Goal: Task Accomplishment & Management: Use online tool/utility

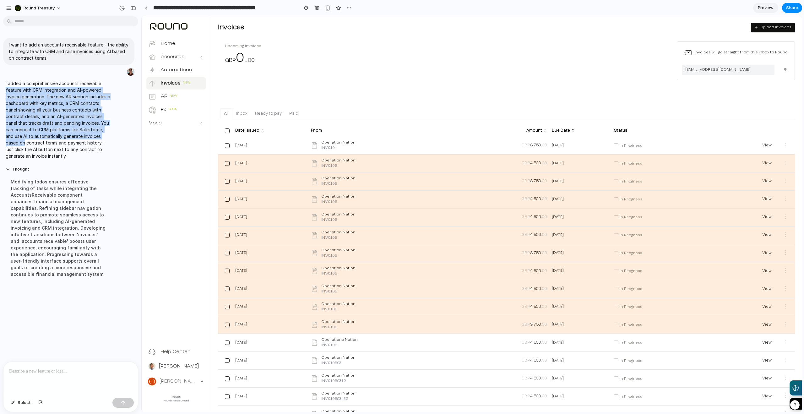
click at [24, 141] on div "I added a comprehensive accounts receivable feature with CRM integration and AI…" at bounding box center [69, 119] width 138 height 87
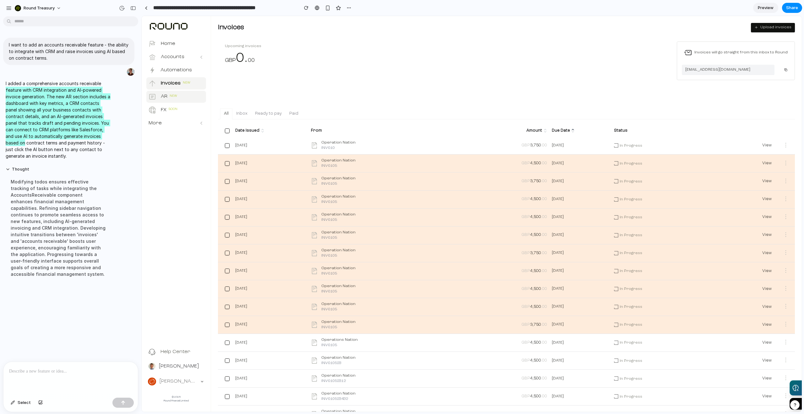
click at [175, 101] on button "AR New" at bounding box center [176, 97] width 60 height 12
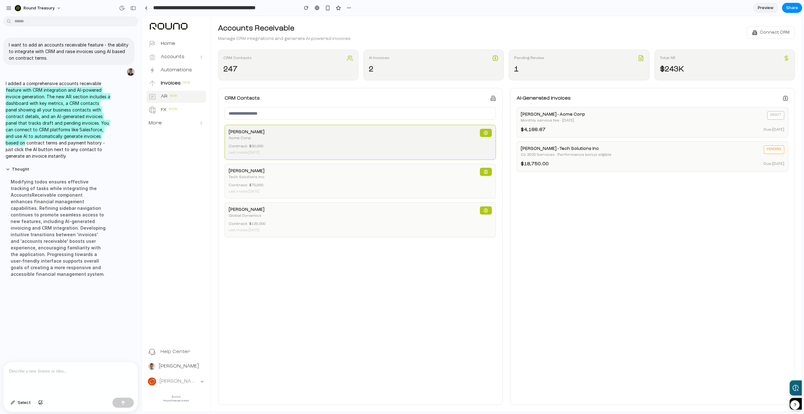
click at [396, 147] on div "Contract: $ 50,000" at bounding box center [361, 147] width 264 height 6
click at [624, 112] on div "John Smith - Acme Corp Monthly service fee - February 2025 draft" at bounding box center [653, 117] width 264 height 12
click at [712, 125] on div "[PERSON_NAME] - Acme Corp Monthly service fee - [DATE] draft $ 4,166.67 Due: [D…" at bounding box center [653, 122] width 272 height 30
click at [775, 147] on div "pending" at bounding box center [774, 149] width 20 height 8
drag, startPoint x: 229, startPoint y: 96, endPoint x: 245, endPoint y: 100, distance: 17.1
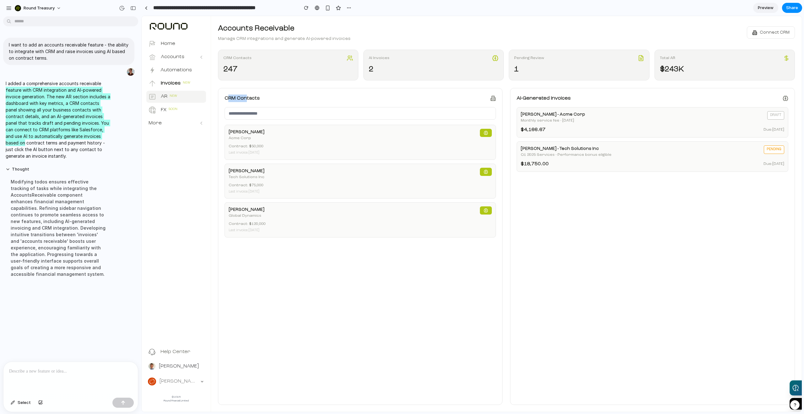
click at [245, 100] on h3 "CRM Contacts" at bounding box center [242, 99] width 35 height 8
click at [312, 95] on div "CRM Contacts" at bounding box center [361, 99] width 272 height 8
click at [179, 45] on button "Home" at bounding box center [176, 44] width 60 height 12
drag, startPoint x: 179, startPoint y: 45, endPoint x: 177, endPoint y: 54, distance: 8.8
click at [179, 45] on button "Home" at bounding box center [176, 44] width 60 height 12
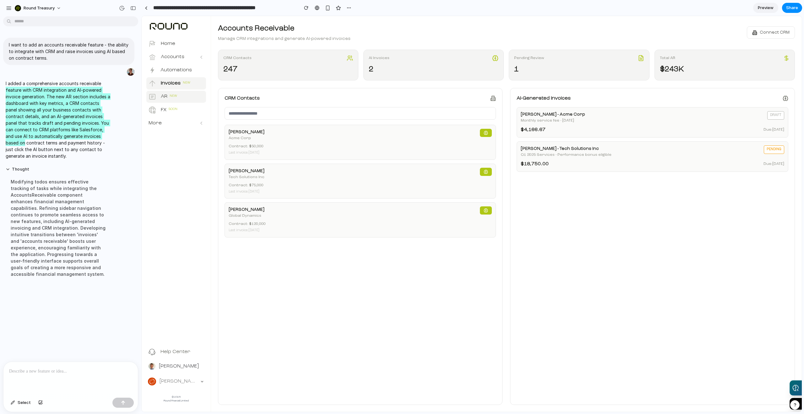
click at [181, 78] on button "Invoices New" at bounding box center [176, 83] width 60 height 12
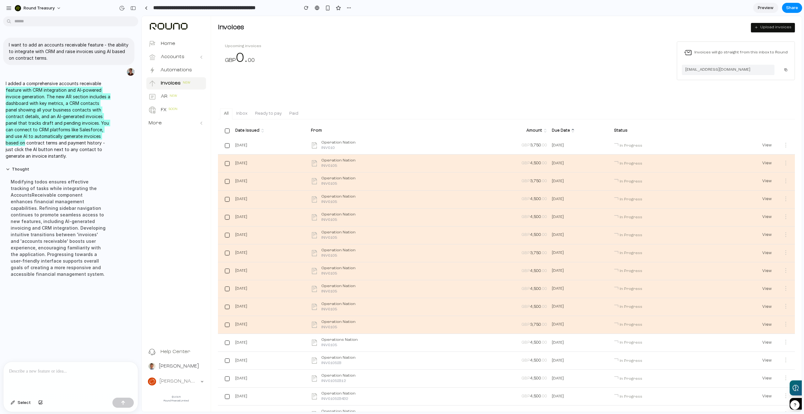
click at [176, 80] on p "Invoices" at bounding box center [171, 83] width 20 height 7
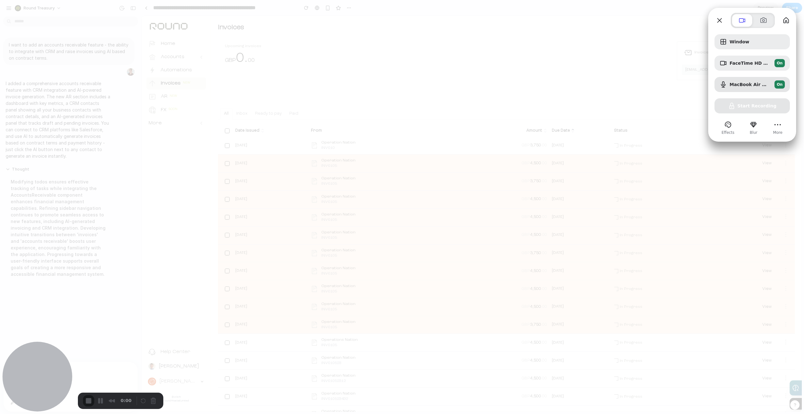
click at [756, 107] on div "Window FaceTime HD Camera (C4E1:9BFB) On MacBook Air Microphone (Built-in) On S…" at bounding box center [752, 73] width 75 height 79
click at [756, 106] on div "Window FaceTime HD Camera (C4E1:9BFB) On MacBook Air Microphone (Built-in) On S…" at bounding box center [752, 73] width 75 height 79
click at [720, 23] on button "Close" at bounding box center [720, 20] width 10 height 10
drag, startPoint x: 772, startPoint y: 98, endPoint x: 770, endPoint y: 101, distance: 3.5
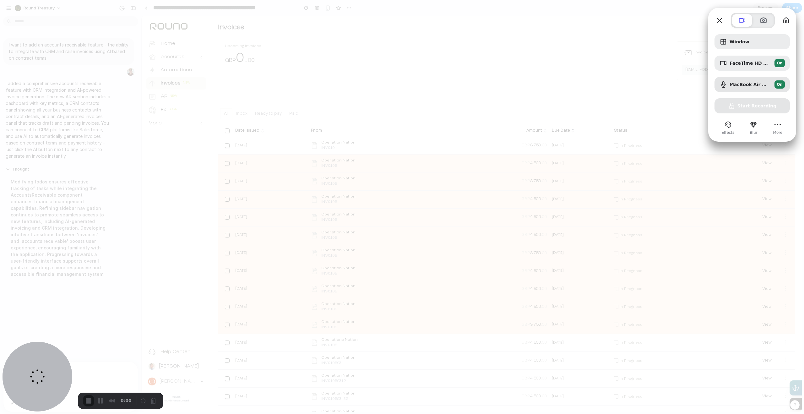
click at [771, 99] on div "Window FaceTime HD Camera (C4E1:9BFB) On MacBook Air Microphone (Built-in) On S…" at bounding box center [752, 73] width 75 height 79
click at [770, 105] on div "Window FaceTime HD Camera (C4E1:9BFB) On MacBook Air Microphone (Built-in) On S…" at bounding box center [752, 73] width 75 height 79
click at [771, 105] on div "Window FaceTime HD Camera (C4E1:9BFB) On MacBook Air Microphone (Built-in) On S…" at bounding box center [752, 73] width 75 height 79
click at [772, 104] on div "Window FaceTime HD Camera (C4E1:9BFB) On MacBook Air Microphone (Built-in) On S…" at bounding box center [752, 73] width 75 height 79
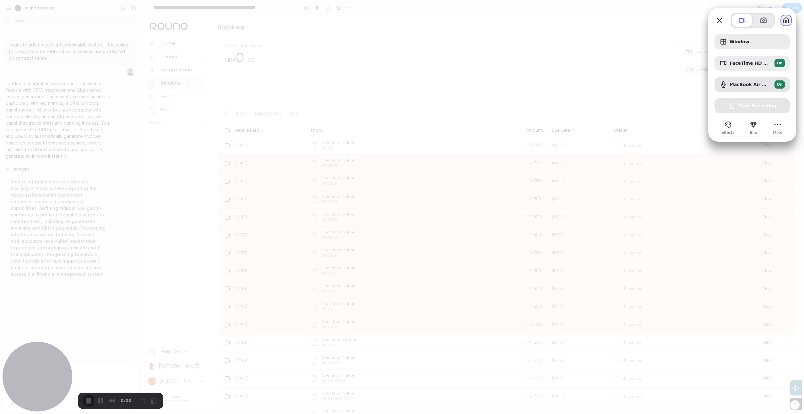
click at [789, 25] on button "My library" at bounding box center [786, 20] width 10 height 10
click at [722, 23] on button "Close" at bounding box center [720, 20] width 10 height 10
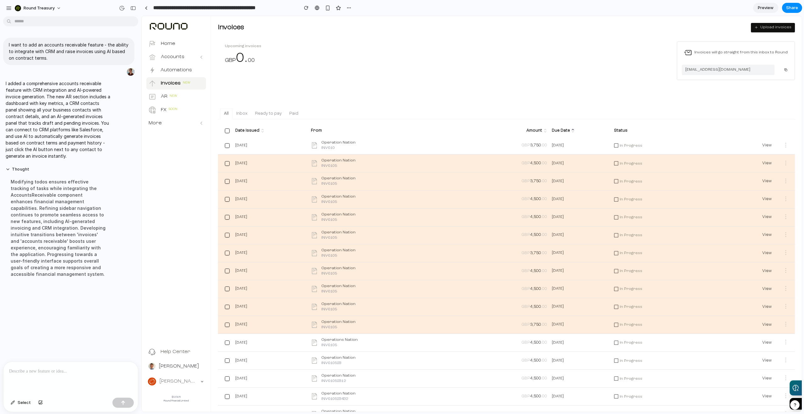
click at [690, 26] on div "Upload invoices" at bounding box center [650, 27] width 289 height 9
click at [690, 25] on div "Upload invoices" at bounding box center [650, 27] width 289 height 9
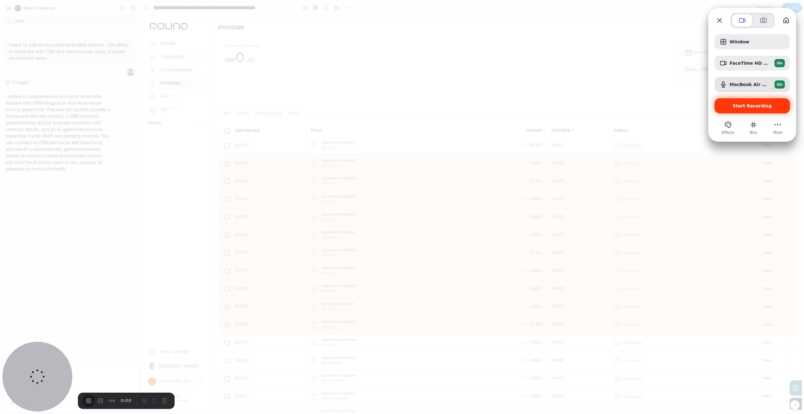
click at [757, 107] on span "Start Recording" at bounding box center [752, 105] width 39 height 5
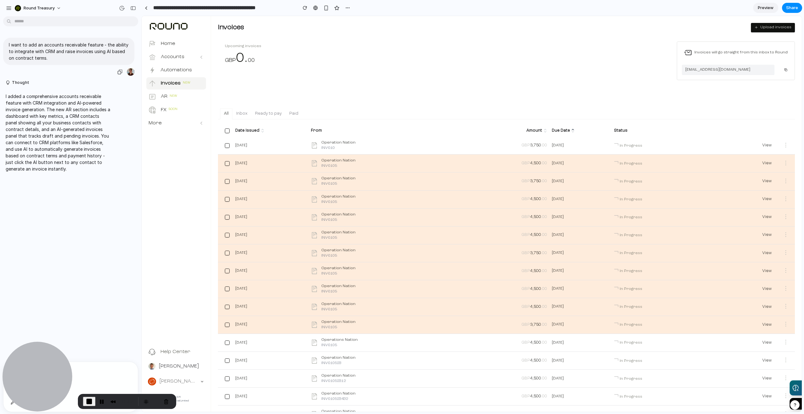
click at [36, 49] on p "I want to add an accounts receivable feature - the ability to integrate with CR…" at bounding box center [69, 51] width 120 height 20
click at [109, 51] on p "I want to add an accounts receivable feature - the ability to integrate with CR…" at bounding box center [69, 51] width 120 height 20
click at [479, 52] on div "Upcoming invoices GBP 0 . 00 Invoices will go straight from this inbox to Round…" at bounding box center [506, 64] width 577 height 47
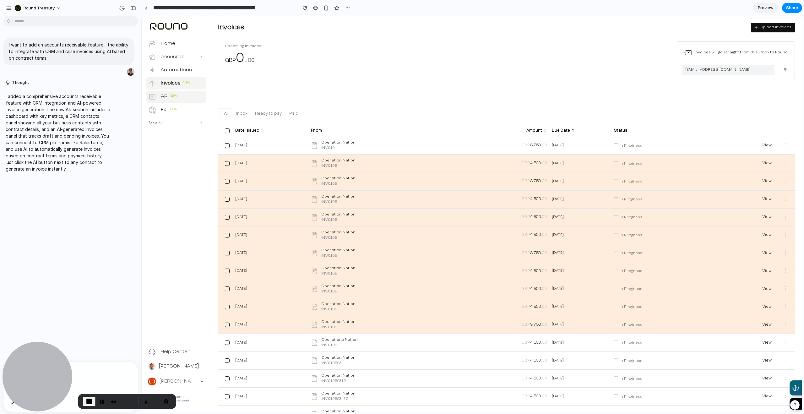
click at [192, 98] on button "AR New" at bounding box center [176, 97] width 60 height 12
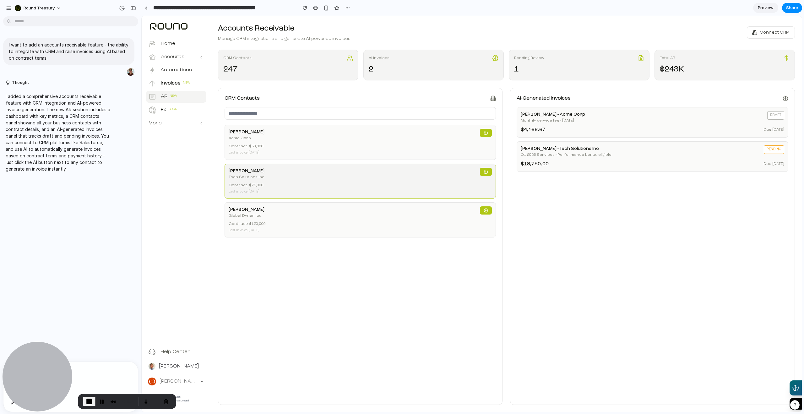
click at [269, 179] on div "[PERSON_NAME] Tech Solutions Inc" at bounding box center [361, 174] width 264 height 12
drag, startPoint x: 292, startPoint y: 237, endPoint x: 315, endPoint y: 209, distance: 36.0
click at [292, 236] on div "[PERSON_NAME] Global Dynamics Contract: $ 120,000 Last invoice: [DATE]" at bounding box center [361, 219] width 272 height 35
click at [769, 35] on span "Connect CRM" at bounding box center [775, 32] width 30 height 7
click at [776, 32] on span "Connect CRM" at bounding box center [775, 32] width 30 height 7
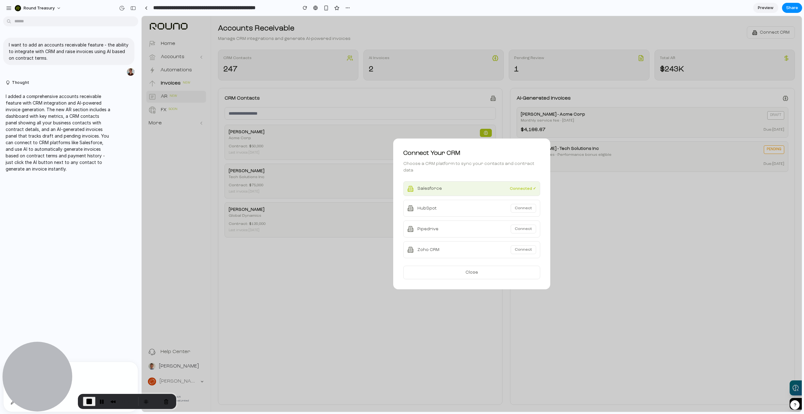
click at [527, 248] on span "Connect" at bounding box center [523, 250] width 17 height 4
click at [525, 206] on span "Connect" at bounding box center [523, 208] width 17 height 4
click at [531, 227] on span "Connect" at bounding box center [523, 229] width 17 height 4
click at [512, 272] on button "Close" at bounding box center [471, 273] width 137 height 14
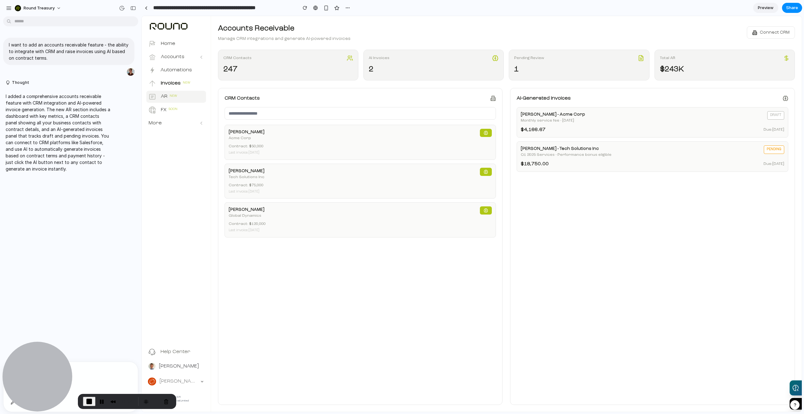
drag, startPoint x: 774, startPoint y: 120, endPoint x: 776, endPoint y: 160, distance: 39.3
click at [775, 125] on div "[PERSON_NAME] - Acme Corp Monthly service fee - [DATE] draft $ 4,166.67 Due: [D…" at bounding box center [653, 122] width 272 height 30
click at [776, 161] on div "$ 18,750.00 Due: [DATE]" at bounding box center [653, 164] width 264 height 8
drag, startPoint x: 645, startPoint y: 152, endPoint x: 689, endPoint y: 129, distance: 50.0
click at [658, 152] on div "[PERSON_NAME] - Tech Solutions Inc Q1 2025 Services - Performance bonus eligibl…" at bounding box center [653, 151] width 264 height 12
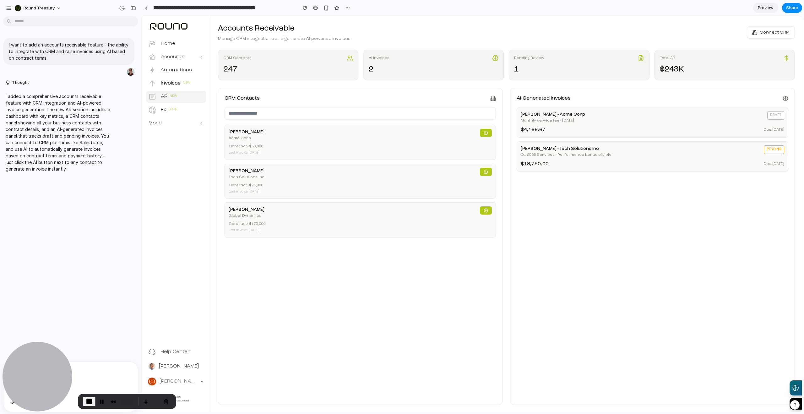
drag, startPoint x: 553, startPoint y: 112, endPoint x: 537, endPoint y: 115, distance: 16.5
click at [552, 113] on div "[PERSON_NAME] - Acme Corp" at bounding box center [553, 114] width 64 height 7
drag, startPoint x: 536, startPoint y: 115, endPoint x: 601, endPoint y: 133, distance: 67.5
click at [600, 132] on div "[PERSON_NAME] - Acme Corp Monthly service fee - [DATE] draft $ 4,166.67 Due: [D…" at bounding box center [653, 122] width 272 height 30
drag, startPoint x: 631, startPoint y: 136, endPoint x: 639, endPoint y: 129, distance: 10.0
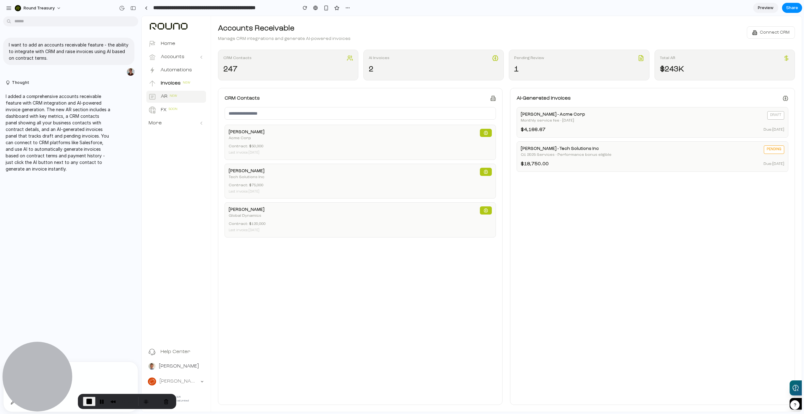
click at [632, 136] on div "[PERSON_NAME] - Acme Corp Monthly service fee - [DATE] draft $ 4,166.67 Due: [D…" at bounding box center [653, 122] width 272 height 30
click at [640, 105] on div "AI-Generated Invoices [PERSON_NAME] - Acme Corp Monthly service fee - [DATE] dr…" at bounding box center [652, 246] width 285 height 317
drag, startPoint x: 638, startPoint y: 62, endPoint x: 665, endPoint y: 60, distance: 27.1
click at [661, 62] on div "CRM Contacts 247 AI Invoices 2 Pending Review 1 Total AR $243K" at bounding box center [506, 65] width 577 height 31
drag, startPoint x: 738, startPoint y: 34, endPoint x: 723, endPoint y: 38, distance: 15.2
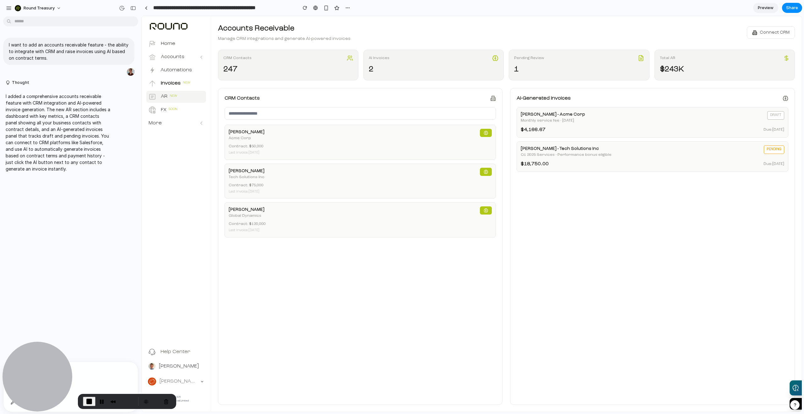
click at [738, 34] on div "Accounts Receivable Manage CRM integrations and generate AI-powered invoices Co…" at bounding box center [506, 32] width 577 height 19
drag, startPoint x: 681, startPoint y: 73, endPoint x: 595, endPoint y: 47, distance: 90.0
click at [681, 74] on div "$243K" at bounding box center [725, 69] width 130 height 11
drag, startPoint x: 515, startPoint y: 33, endPoint x: 492, endPoint y: 35, distance: 22.7
click at [511, 34] on div "Accounts Receivable Manage CRM integrations and generate AI-powered invoices Co…" at bounding box center [506, 32] width 577 height 19
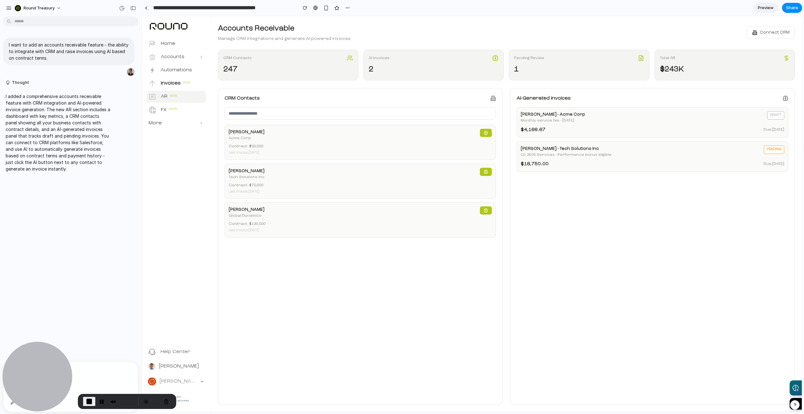
click at [253, 27] on h2 "Accounts Receivable" at bounding box center [284, 28] width 133 height 11
click at [231, 68] on div "247" at bounding box center [288, 69] width 130 height 11
drag, startPoint x: 711, startPoint y: 231, endPoint x: 576, endPoint y: 202, distance: 137.5
click at [710, 229] on div "[PERSON_NAME] - Acme Corp Monthly service fee - [DATE] draft $ 4,166.67 Due: [D…" at bounding box center [653, 252] width 272 height 291
drag, startPoint x: 334, startPoint y: 326, endPoint x: 253, endPoint y: 369, distance: 91.9
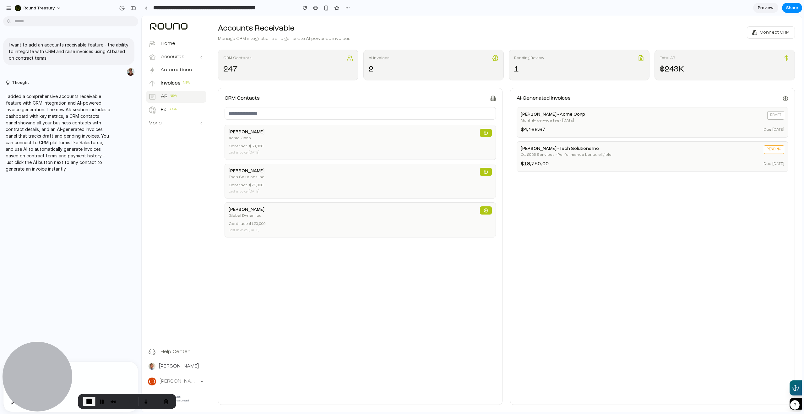
click at [335, 326] on div "[PERSON_NAME] Acme Corp Contract: $ 50,000 Last invoice: [DATE] [PERSON_NAME] T…" at bounding box center [361, 262] width 272 height 274
click at [86, 401] on span "End Recording" at bounding box center [89, 402] width 8 height 8
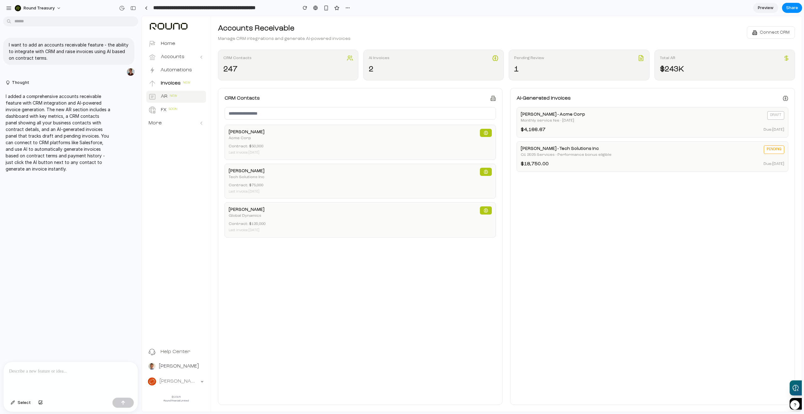
click at [68, 375] on div at bounding box center [70, 378] width 134 height 33
click at [53, 372] on p "**********" at bounding box center [69, 372] width 121 height 8
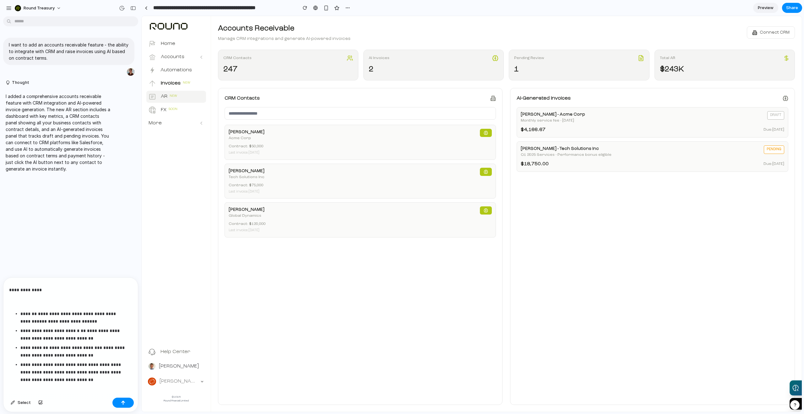
scroll to position [130, 0]
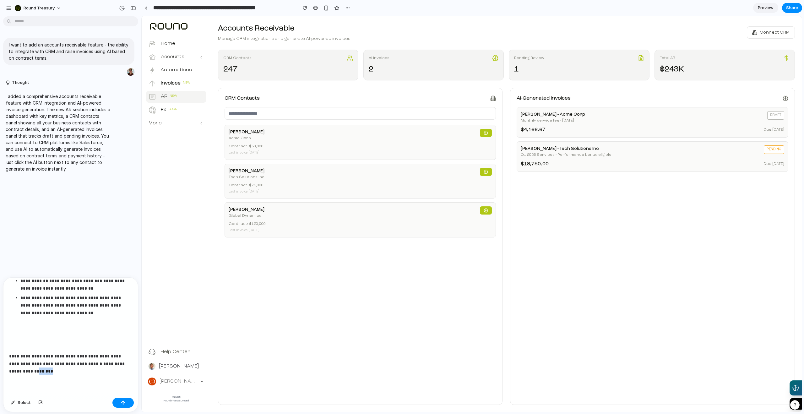
drag, startPoint x: 62, startPoint y: 368, endPoint x: 43, endPoint y: 366, distance: 18.6
click at [43, 366] on p "**********" at bounding box center [68, 363] width 118 height 23
click at [126, 400] on button "button" at bounding box center [122, 403] width 21 height 10
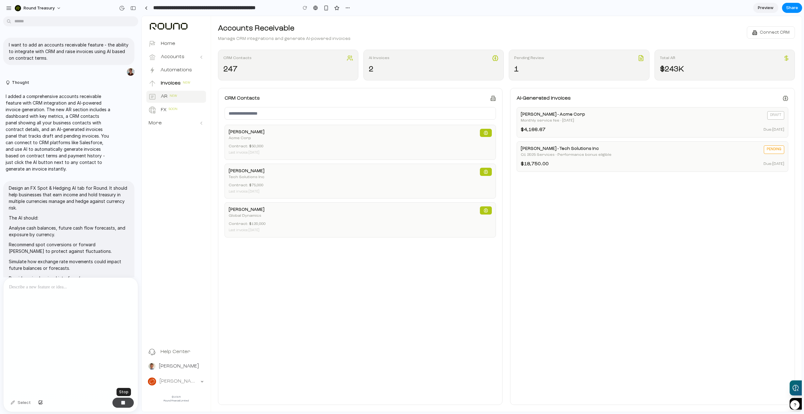
scroll to position [0, 0]
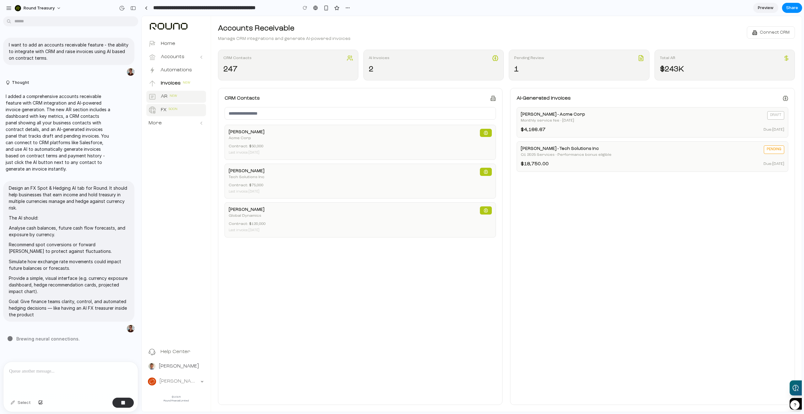
click at [175, 108] on p "Soon" at bounding box center [173, 109] width 9 height 4
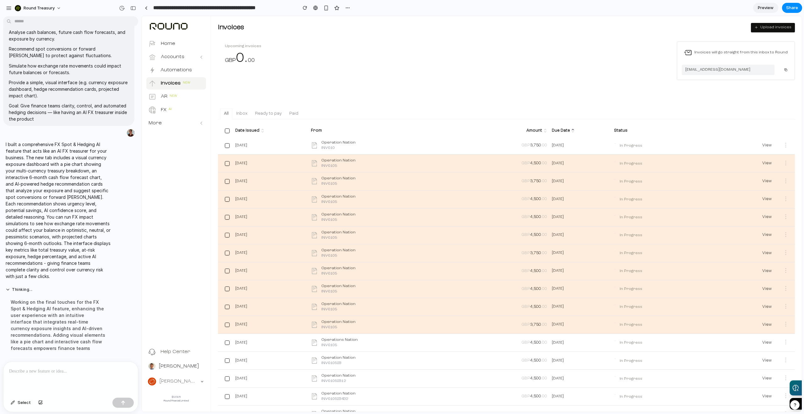
scroll to position [198, 0]
